Goal: Task Accomplishment & Management: Manage account settings

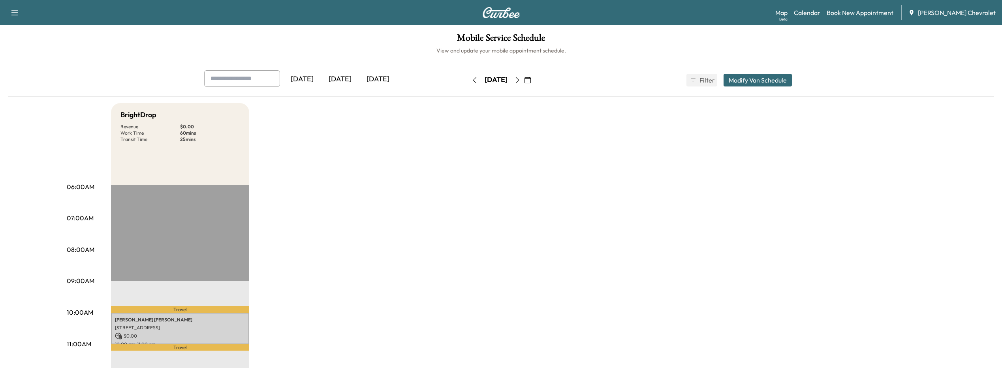
click at [472, 81] on icon "button" at bounding box center [475, 80] width 6 height 6
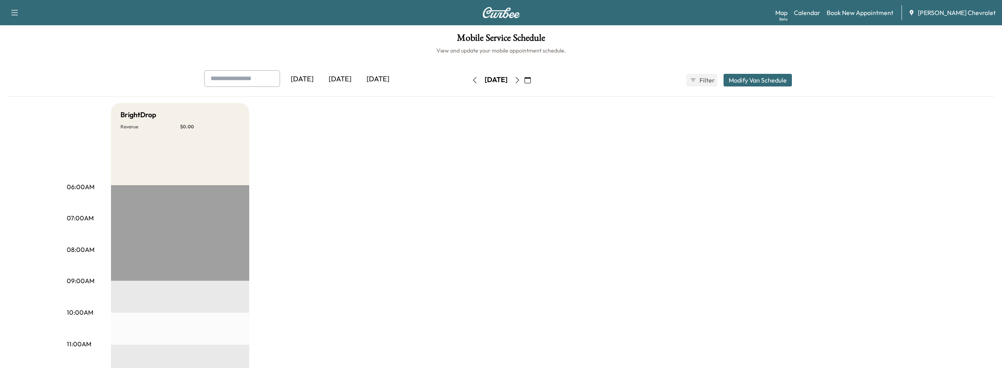
click at [531, 80] on icon "button" at bounding box center [528, 80] width 6 height 6
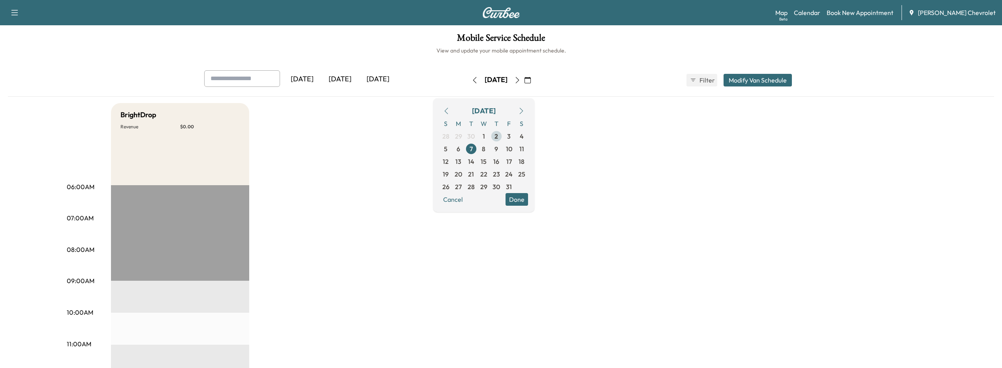
click at [498, 134] on span "2" at bounding box center [497, 136] width 4 height 9
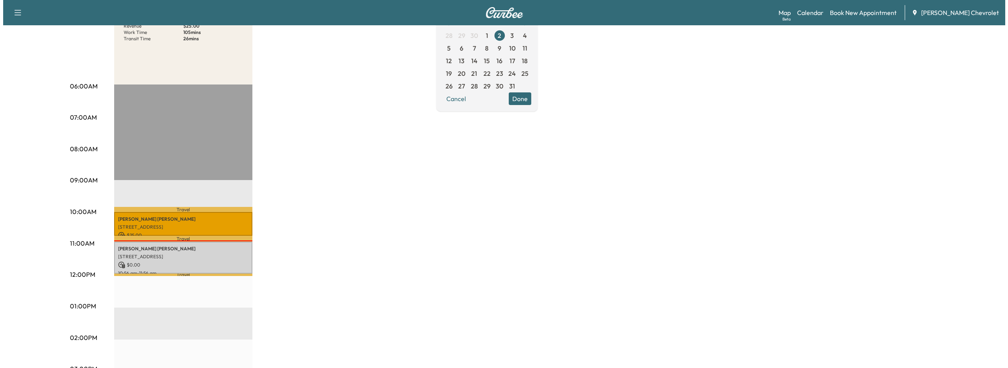
scroll to position [158, 0]
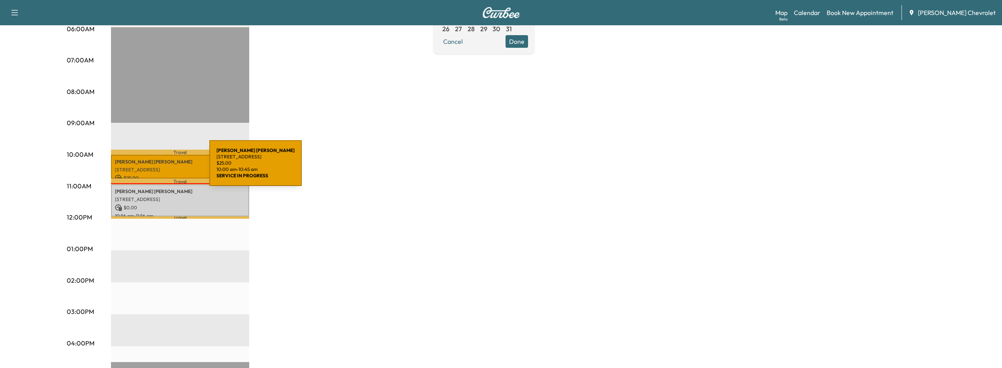
click at [150, 168] on p "[STREET_ADDRESS]" at bounding box center [180, 170] width 130 height 6
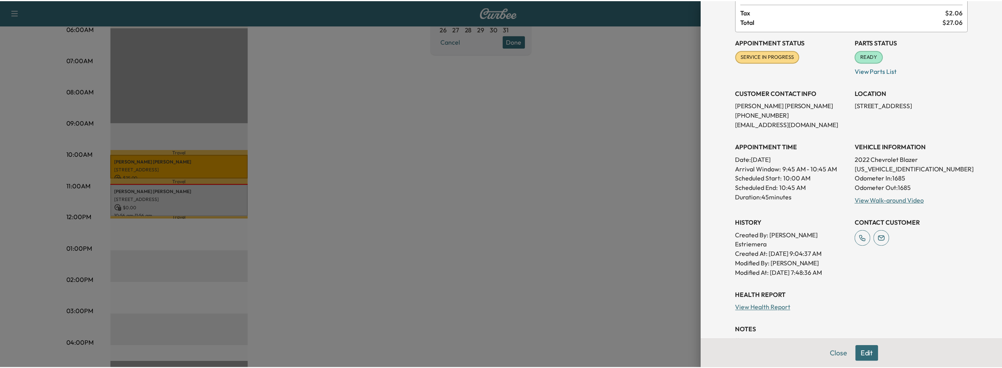
scroll to position [79, 0]
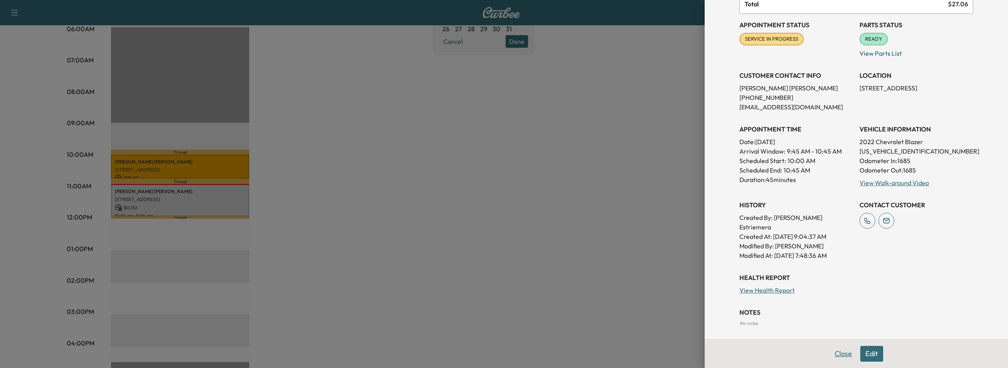
click at [836, 355] on button "Close" at bounding box center [844, 354] width 28 height 16
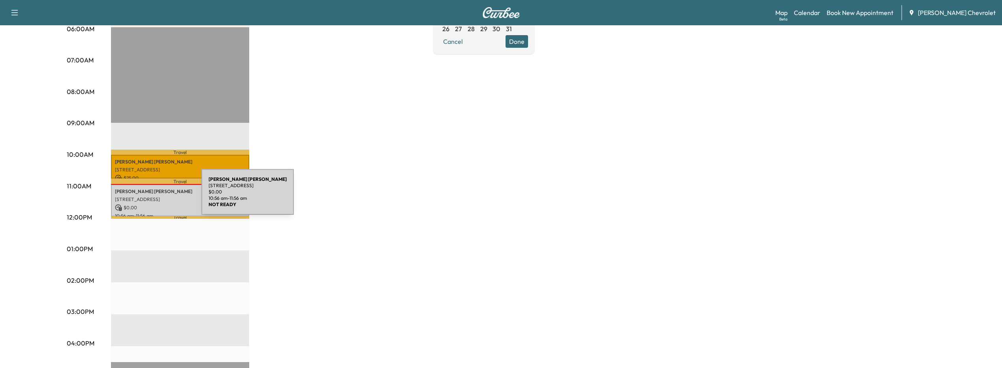
click at [142, 197] on p "[STREET_ADDRESS]" at bounding box center [180, 199] width 130 height 6
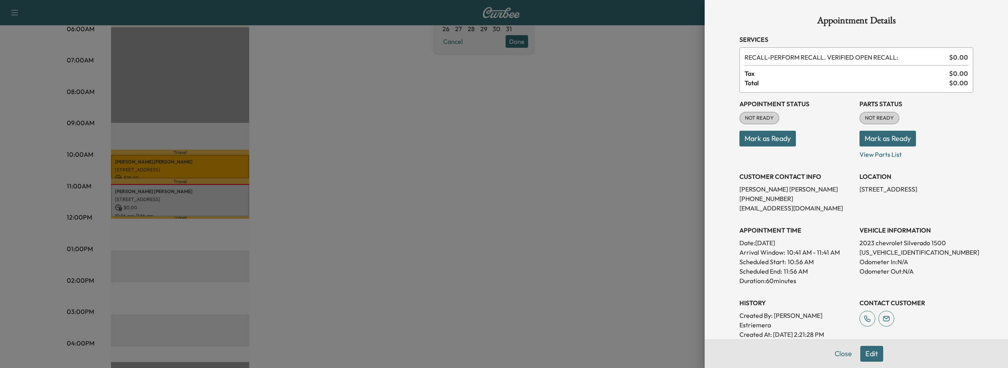
drag, startPoint x: 166, startPoint y: 200, endPoint x: 190, endPoint y: 194, distance: 25.0
click at [190, 194] on div at bounding box center [504, 184] width 1008 height 368
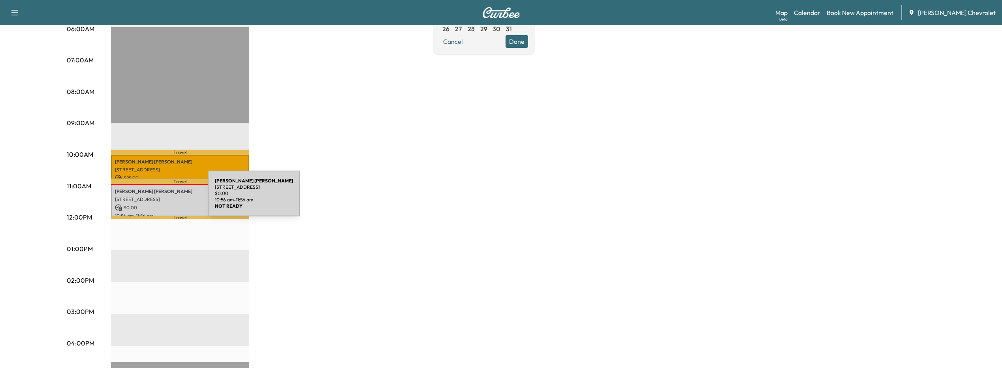
drag, startPoint x: 149, startPoint y: 198, endPoint x: 129, endPoint y: 206, distance: 20.8
click at [129, 206] on p "$ 0.00" at bounding box center [180, 207] width 130 height 7
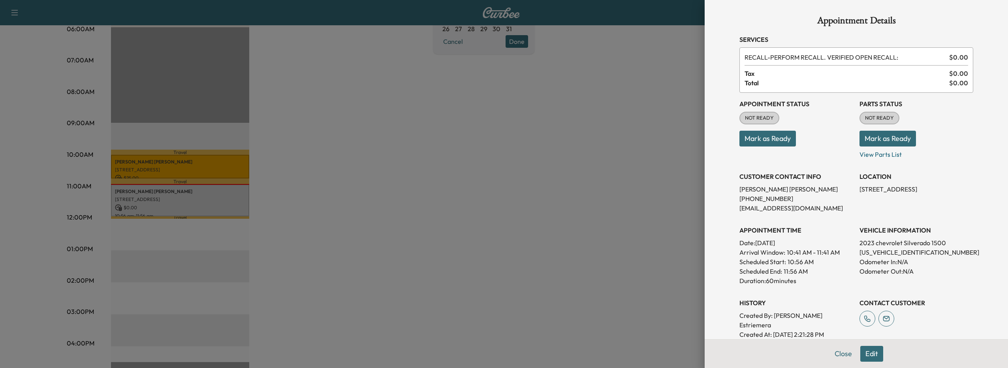
click at [861, 354] on button "Edit" at bounding box center [872, 354] width 23 height 16
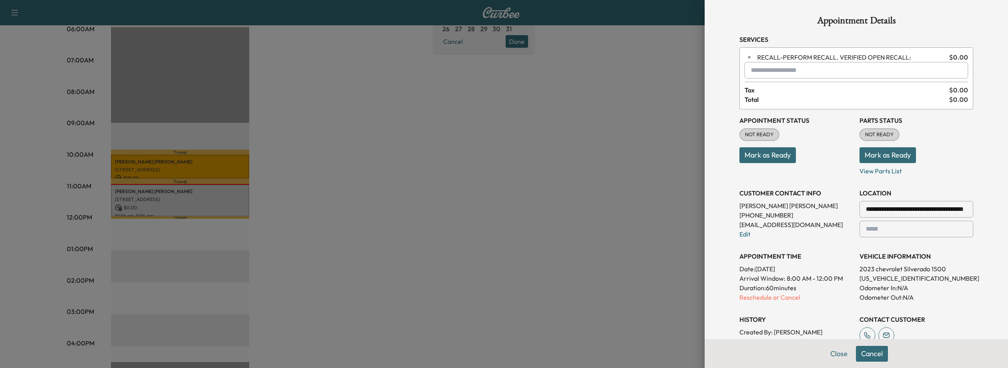
click at [778, 304] on div "**********" at bounding box center [857, 242] width 234 height 266
click at [775, 294] on p "Reschedule or Cancel" at bounding box center [797, 297] width 114 height 9
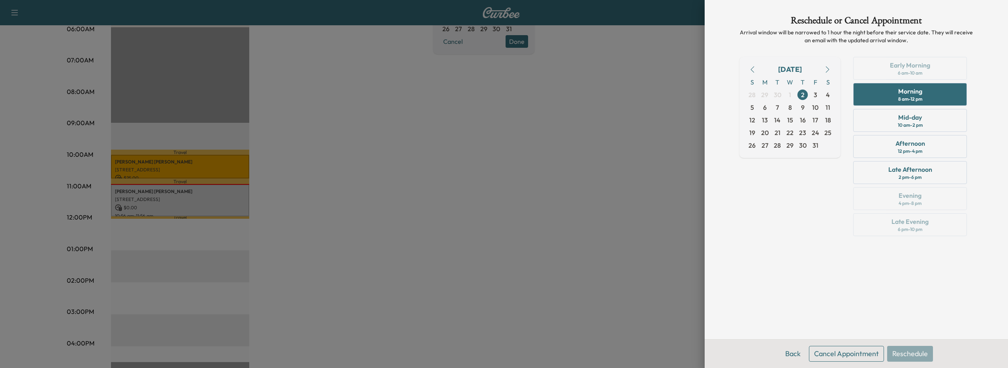
click at [849, 356] on button "Cancel Appointment" at bounding box center [846, 354] width 75 height 16
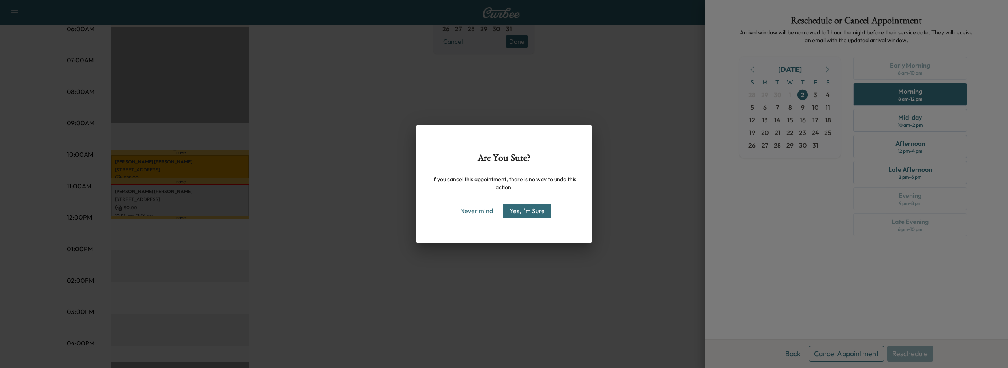
click at [541, 215] on button "Yes, I'm Sure" at bounding box center [527, 211] width 49 height 14
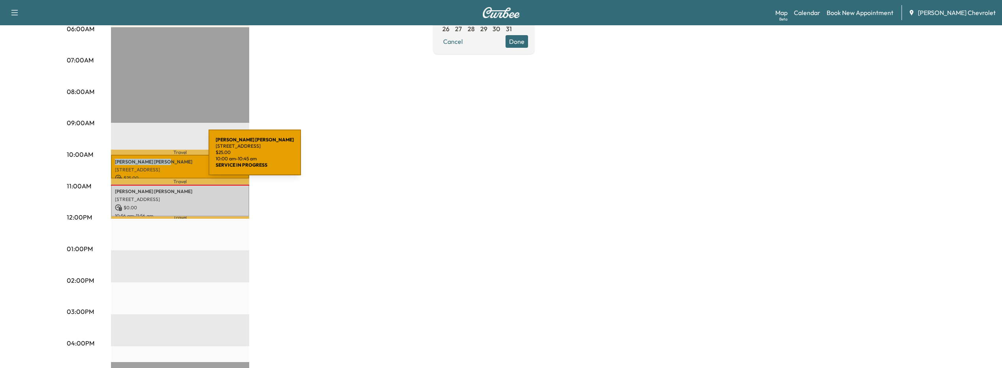
drag, startPoint x: 113, startPoint y: 159, endPoint x: 149, endPoint y: 157, distance: 36.0
click at [149, 157] on div "[PERSON_NAME] [STREET_ADDRESS] $ 25.00 10:00 am - 10:45 am" at bounding box center [180, 167] width 138 height 24
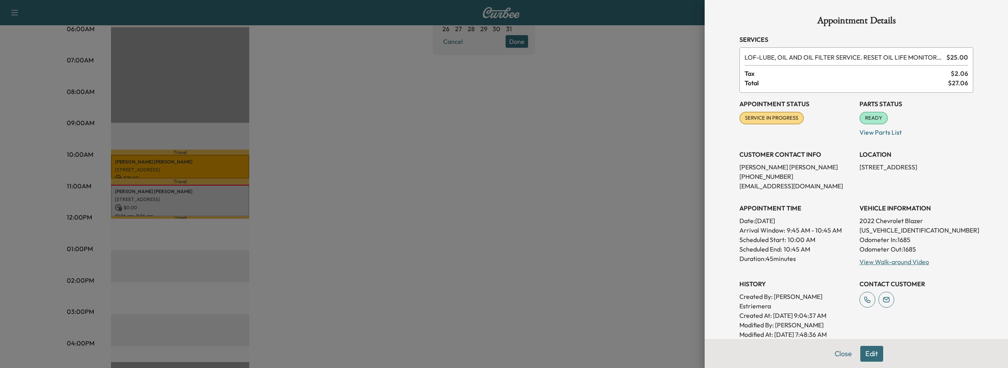
drag, startPoint x: 149, startPoint y: 157, endPoint x: 146, endPoint y: 162, distance: 5.6
drag, startPoint x: 146, startPoint y: 162, endPoint x: 101, endPoint y: 182, distance: 49.3
click at [101, 182] on div at bounding box center [504, 184] width 1008 height 368
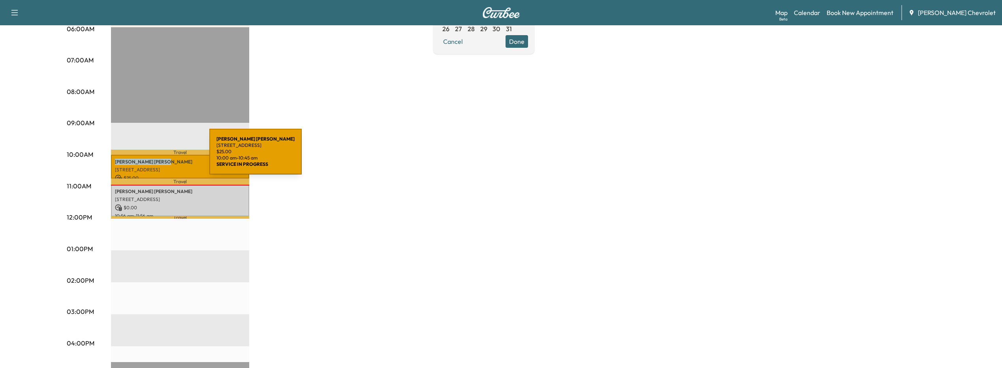
drag, startPoint x: 113, startPoint y: 161, endPoint x: 150, endPoint y: 156, distance: 37.4
click at [150, 156] on div "[PERSON_NAME] [STREET_ADDRESS] $ 25.00 10:00 am - 10:45 am" at bounding box center [180, 167] width 138 height 24
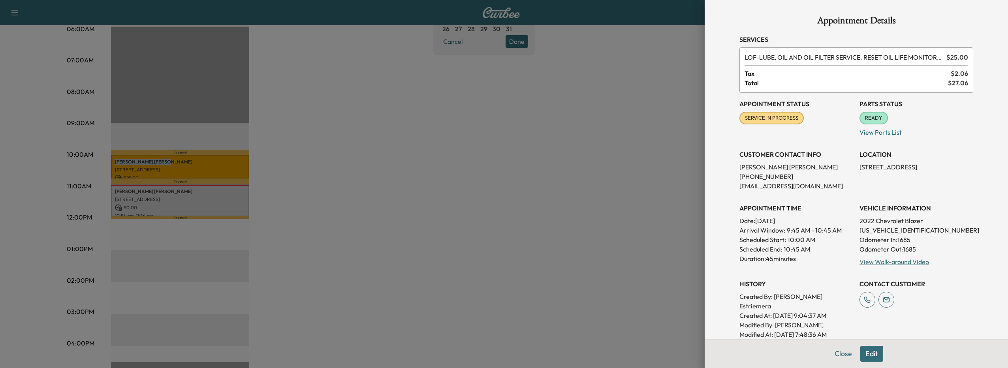
copy p "[PERSON_NAME]"
click at [640, 188] on div at bounding box center [504, 184] width 1008 height 368
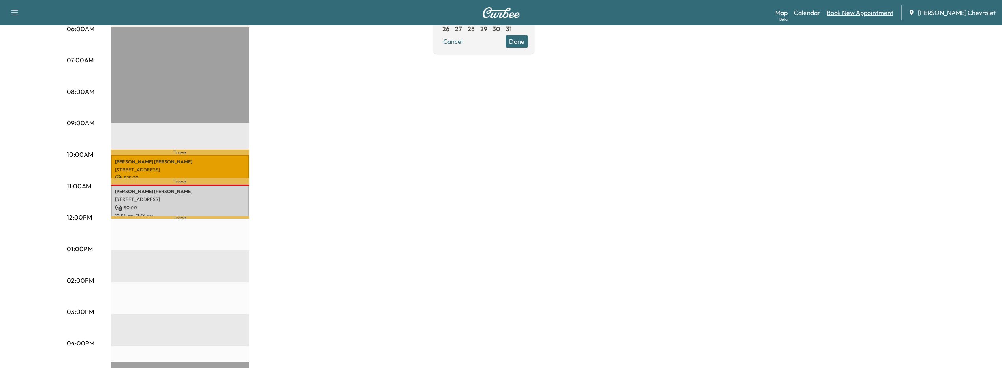
click at [850, 17] on link "Book New Appointment" at bounding box center [860, 12] width 67 height 9
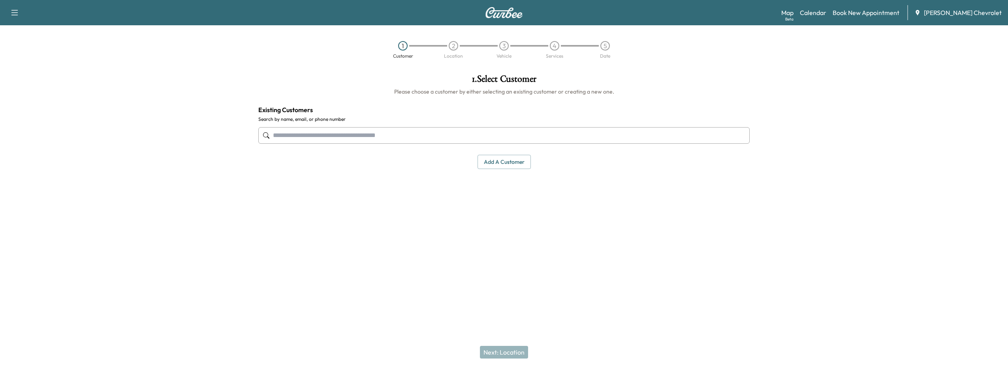
paste input "**********"
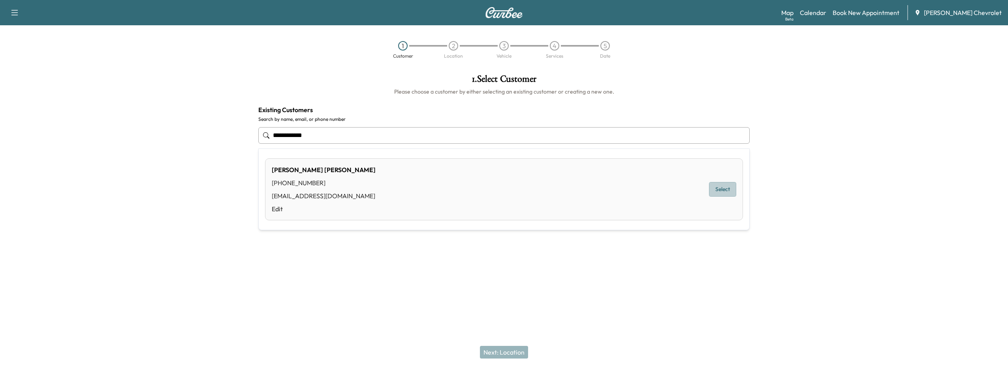
click at [719, 192] on button "Select" at bounding box center [722, 189] width 27 height 15
type input "**********"
click at [517, 345] on div "Next: Location" at bounding box center [504, 353] width 1008 height 32
click at [518, 349] on button "Next: Location" at bounding box center [504, 352] width 48 height 13
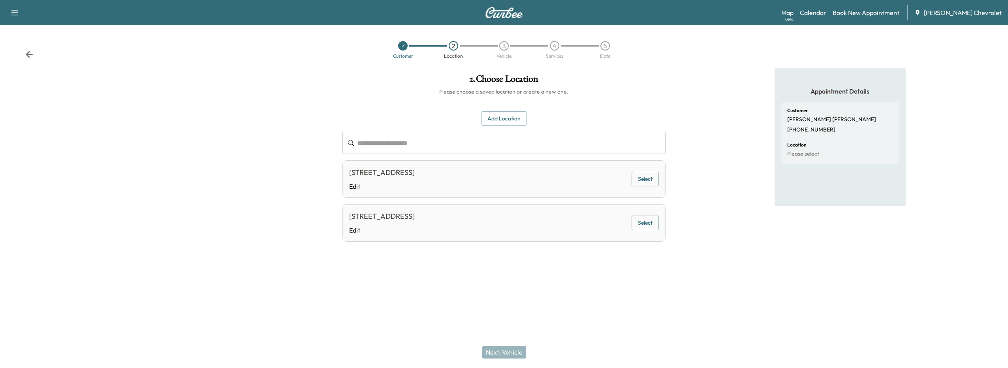
click at [650, 181] on button "Select" at bounding box center [645, 179] width 27 height 15
click at [517, 351] on button "Next: Vehicle" at bounding box center [504, 352] width 44 height 13
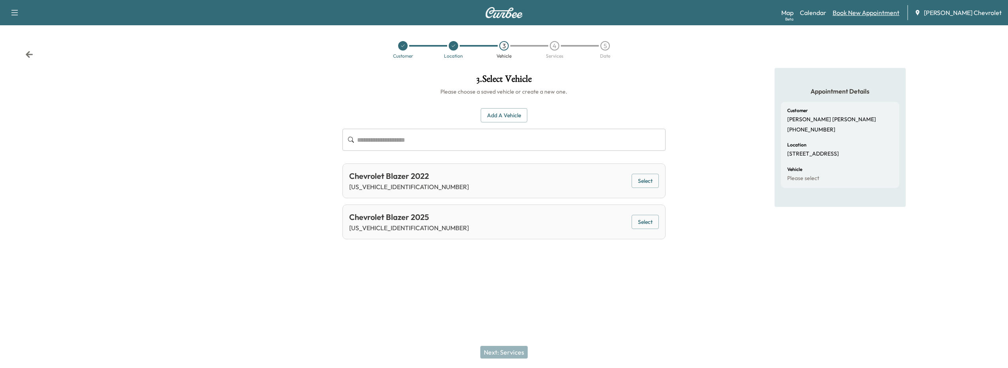
click at [891, 11] on link "Book New Appointment" at bounding box center [866, 12] width 67 height 9
